Goal: Task Accomplishment & Management: Manage account settings

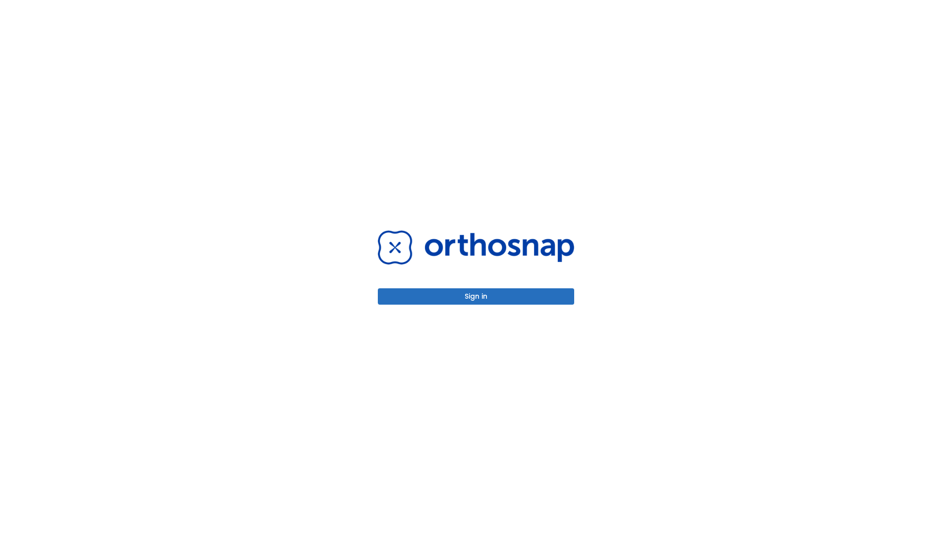
click at [476, 296] on button "Sign in" at bounding box center [476, 297] width 196 height 16
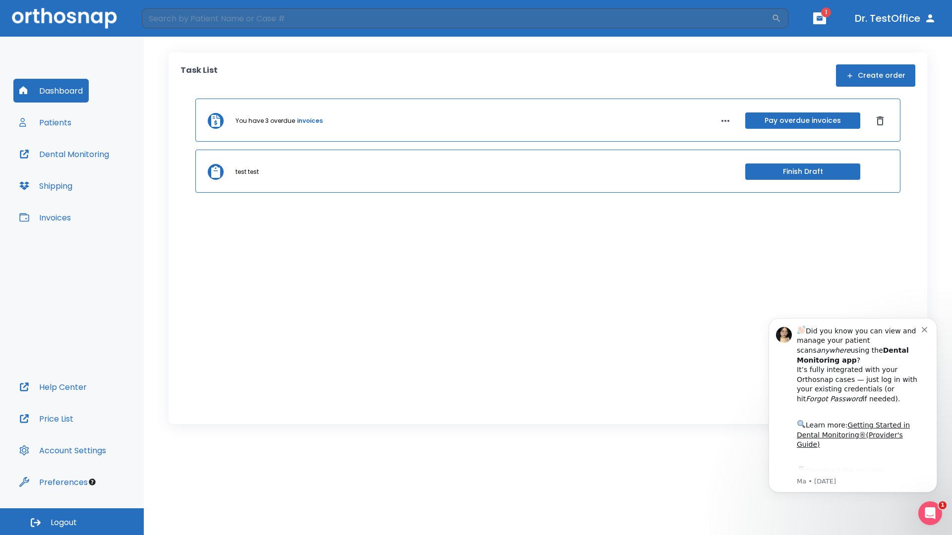
click at [72, 522] on span "Logout" at bounding box center [64, 523] width 26 height 11
